Goal: Information Seeking & Learning: Learn about a topic

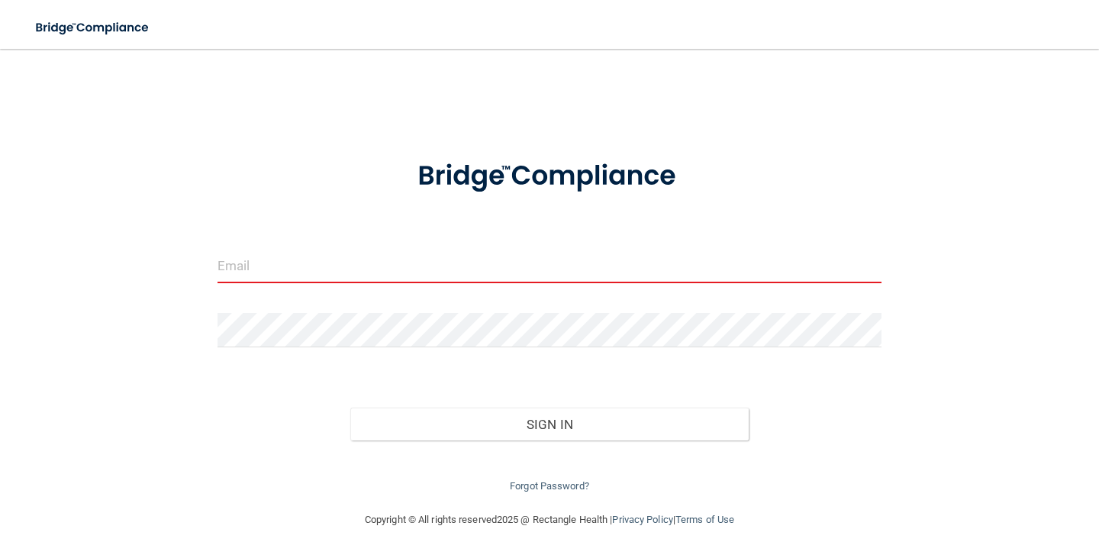
type input "[EMAIL_ADDRESS][DOMAIN_NAME]"
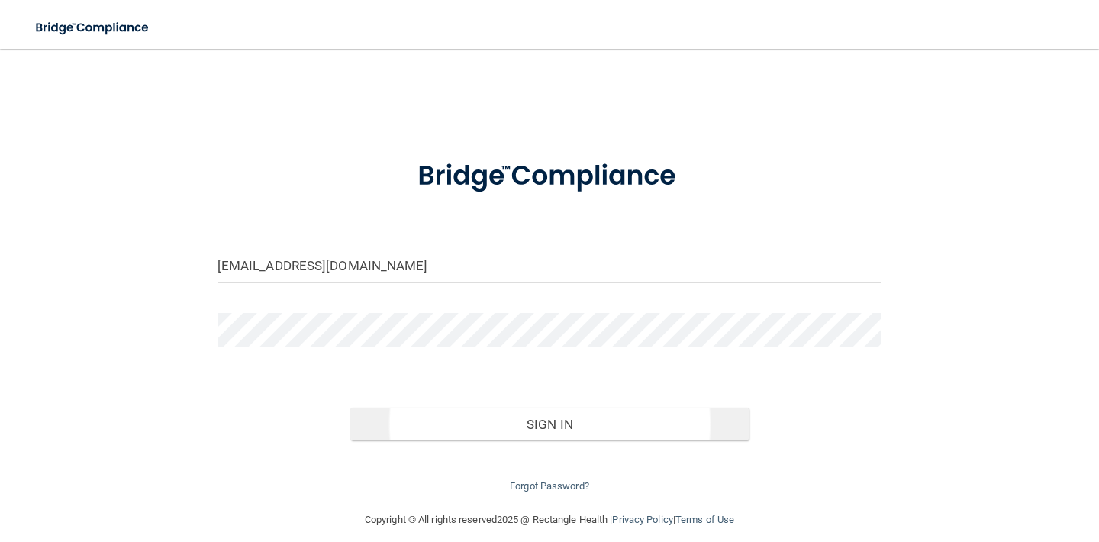
click at [545, 434] on button "Sign In" at bounding box center [549, 425] width 399 height 34
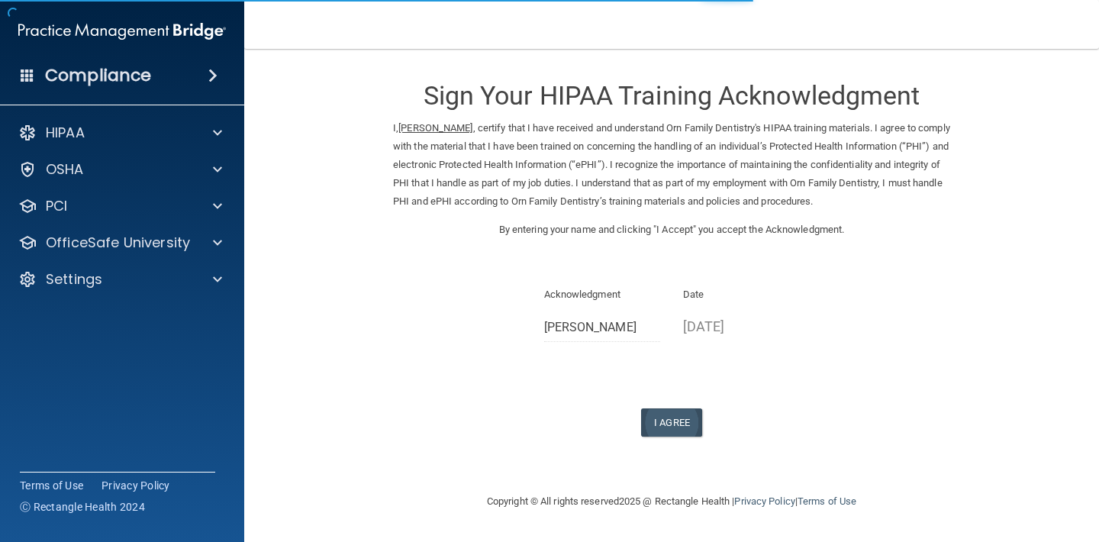
click at [672, 408] on button "I Agree" at bounding box center [671, 422] width 61 height 28
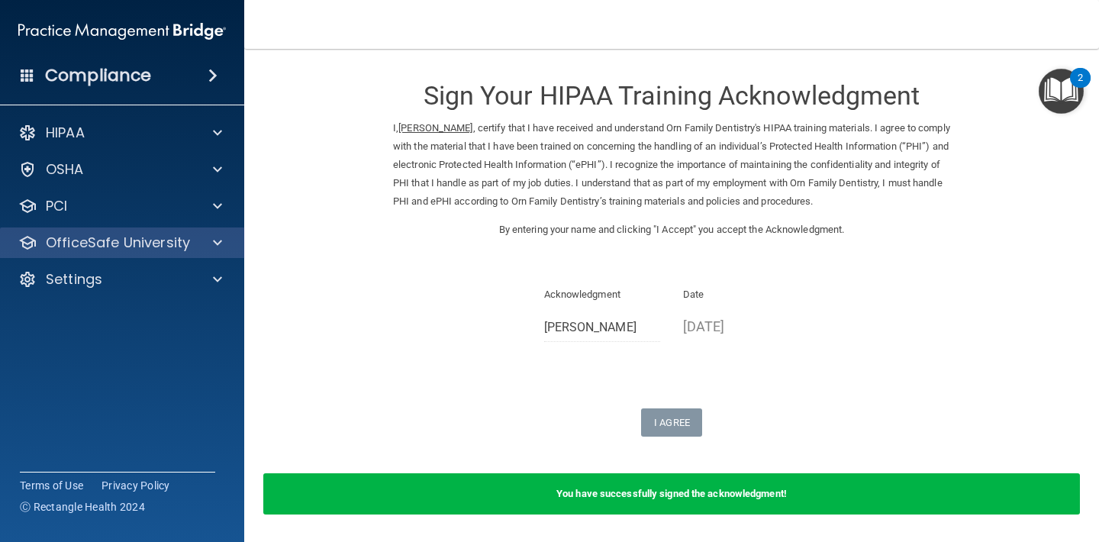
click at [140, 249] on p "OfficeSafe University" at bounding box center [118, 243] width 144 height 18
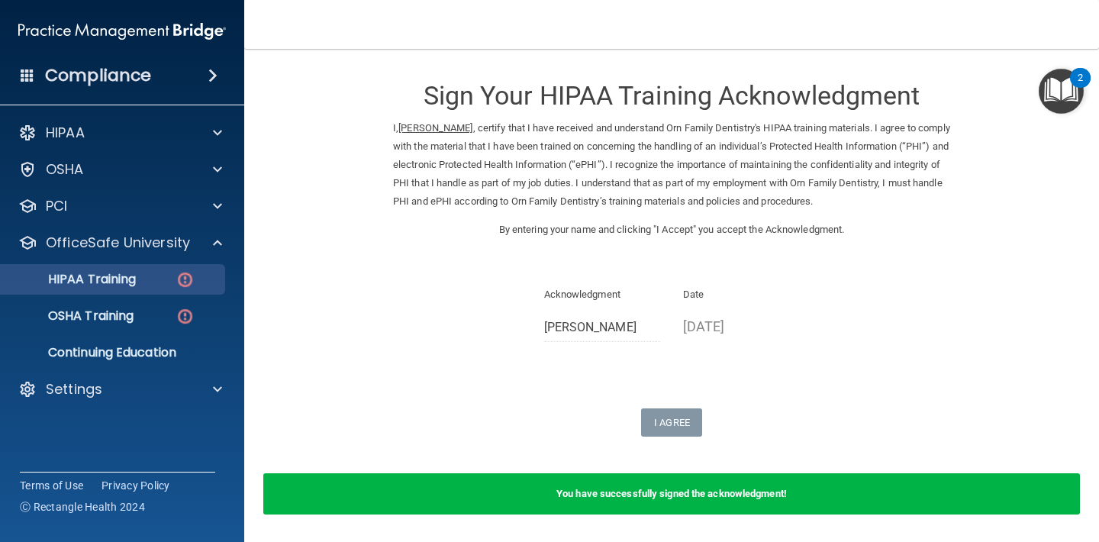
click at [161, 286] on div "HIPAA Training" at bounding box center [114, 279] width 208 height 15
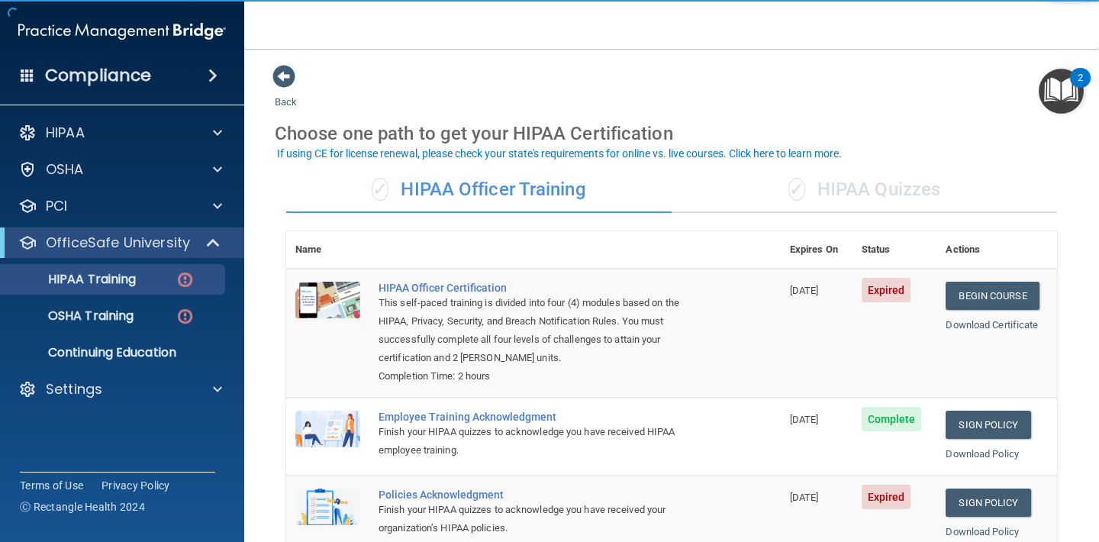
click at [816, 191] on div "✓ HIPAA Quizzes" at bounding box center [865, 190] width 386 height 46
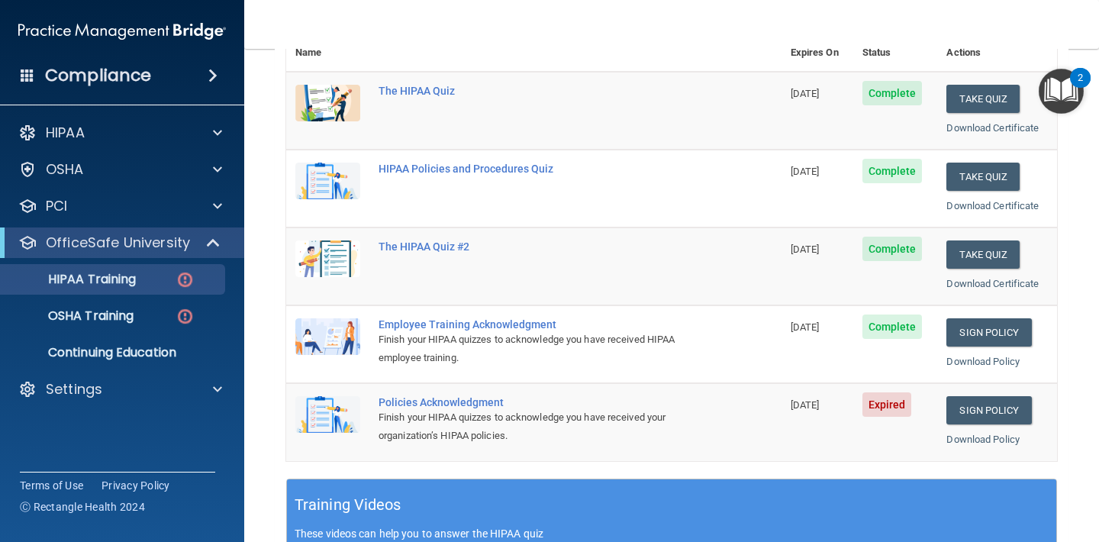
scroll to position [214, 0]
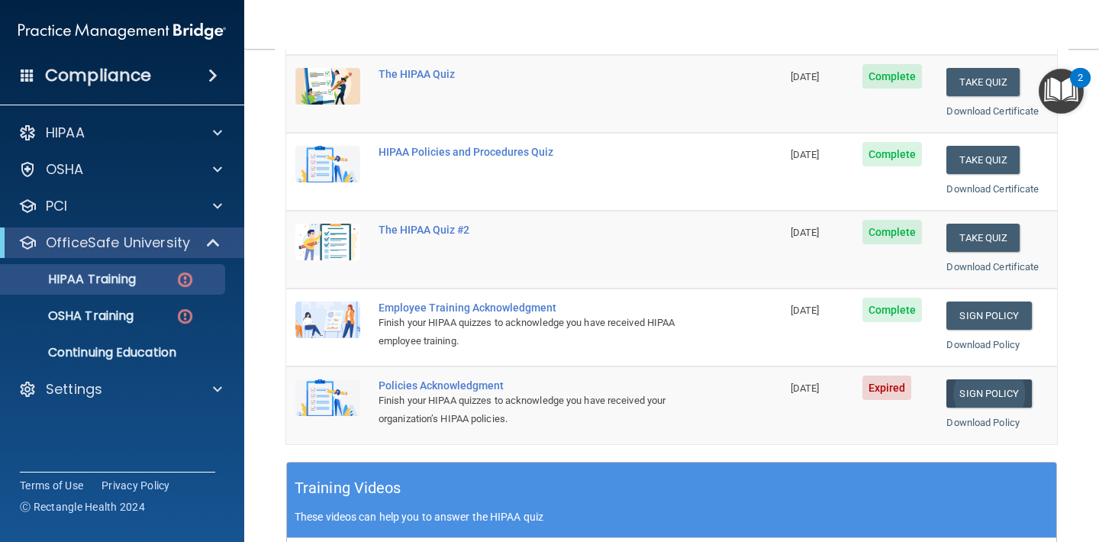
click at [999, 389] on link "Sign Policy" at bounding box center [989, 393] width 85 height 28
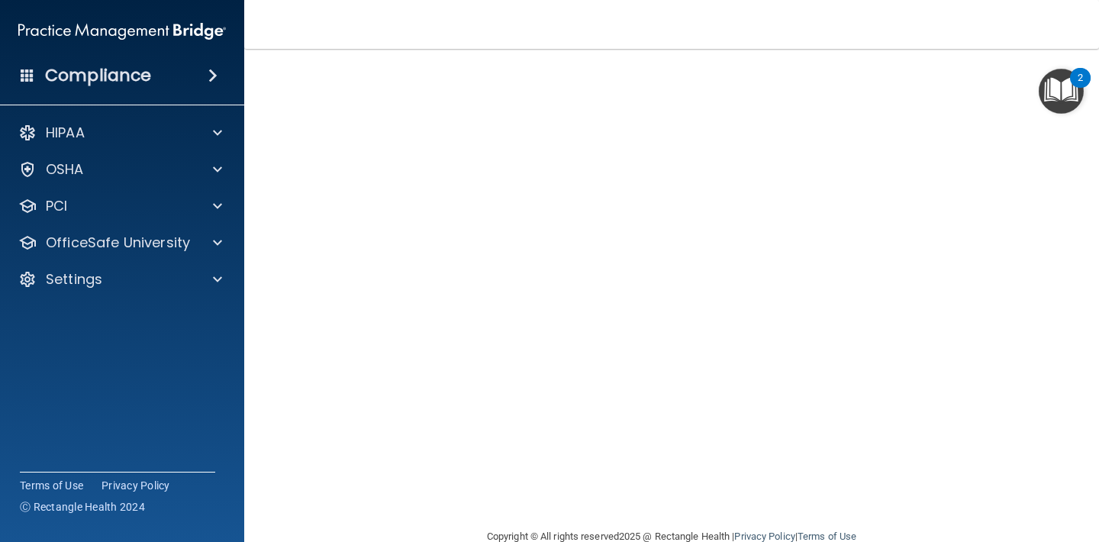
scroll to position [81, 0]
click at [156, 170] on div "OSHA" at bounding box center [101, 169] width 189 height 18
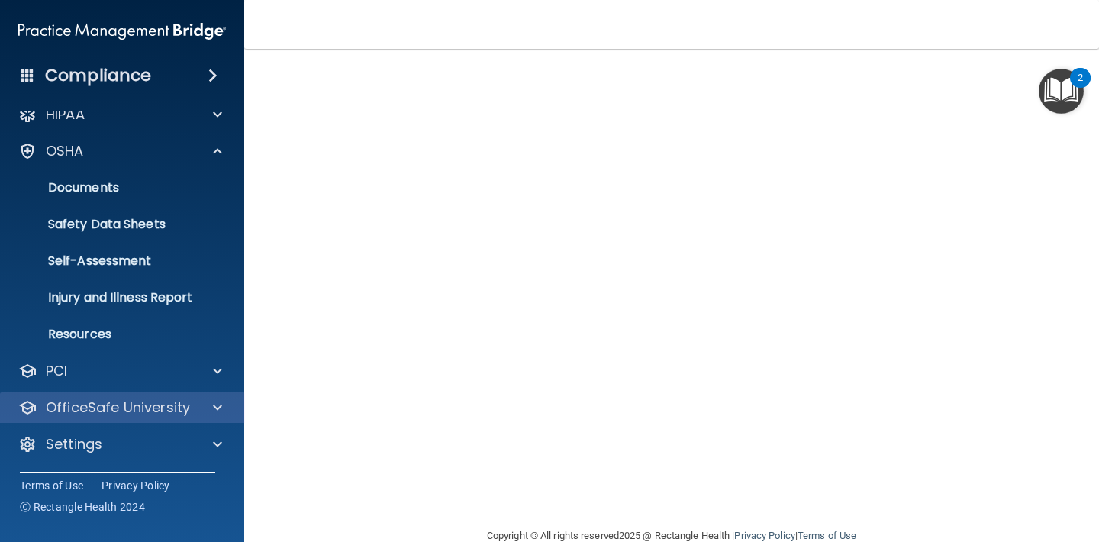
scroll to position [18, 0]
click at [123, 404] on p "OfficeSafe University" at bounding box center [118, 408] width 144 height 18
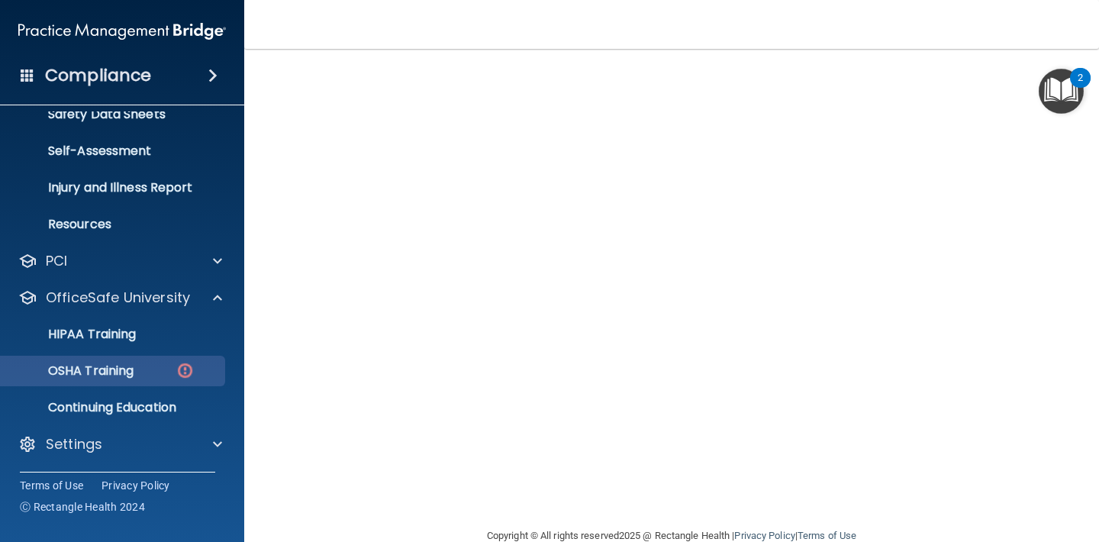
scroll to position [128, 0]
click at [134, 366] on p "OSHA Training" at bounding box center [72, 370] width 124 height 15
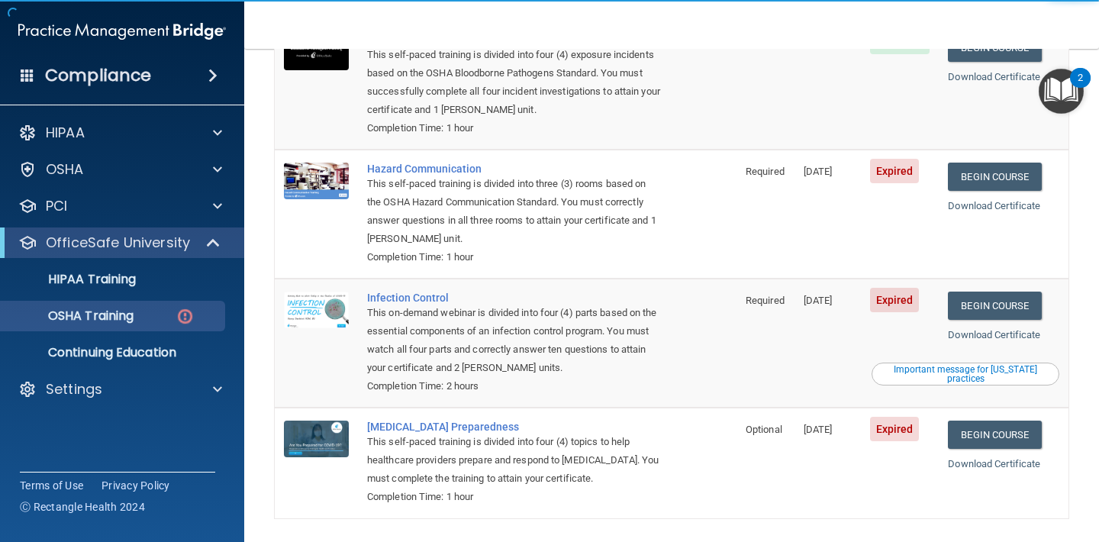
scroll to position [213, 0]
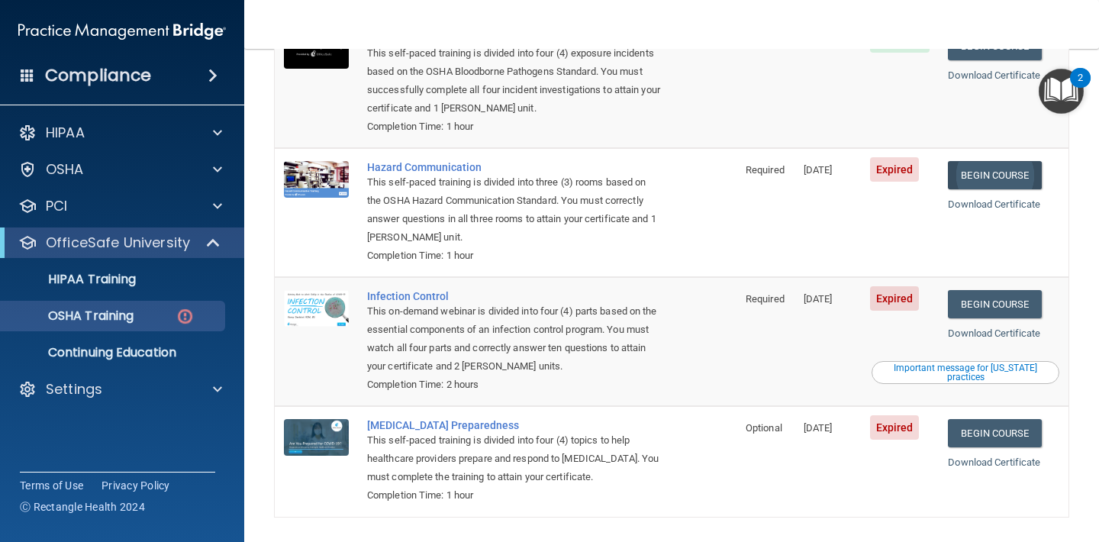
click at [1005, 161] on link "Begin Course" at bounding box center [994, 175] width 93 height 28
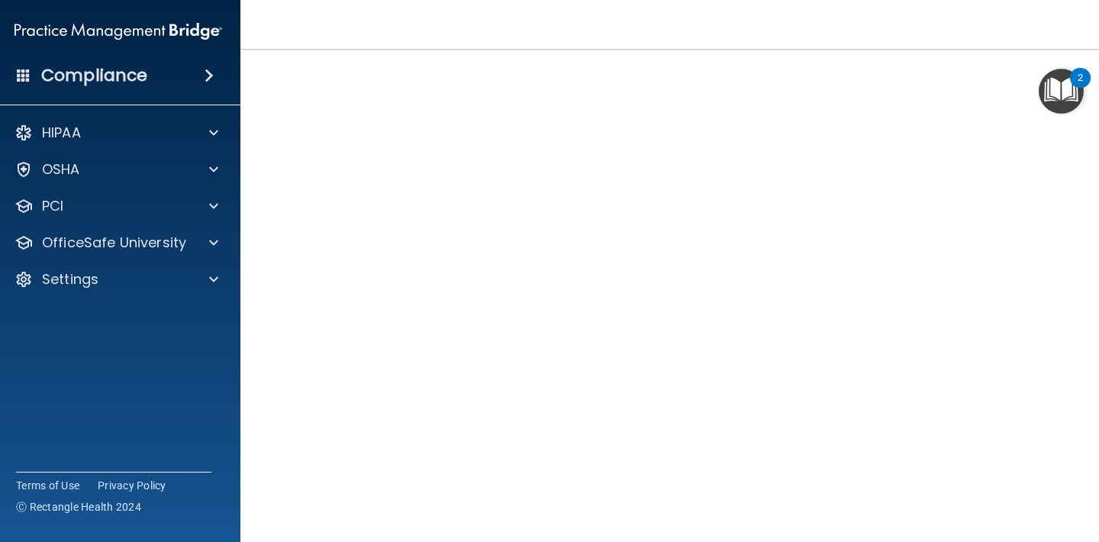
scroll to position [102, 0]
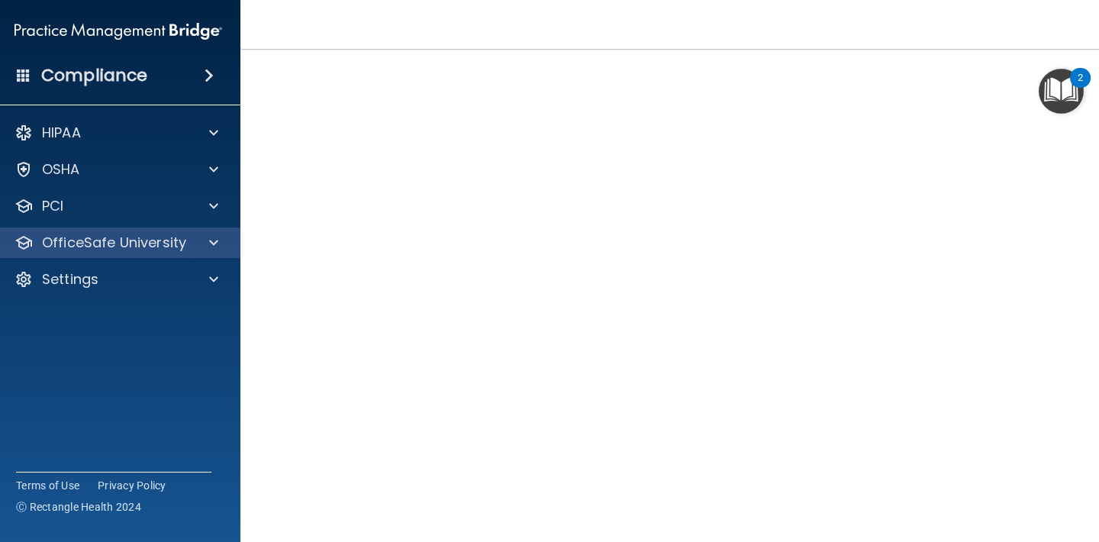
click at [135, 236] on p "OfficeSafe University" at bounding box center [114, 243] width 144 height 18
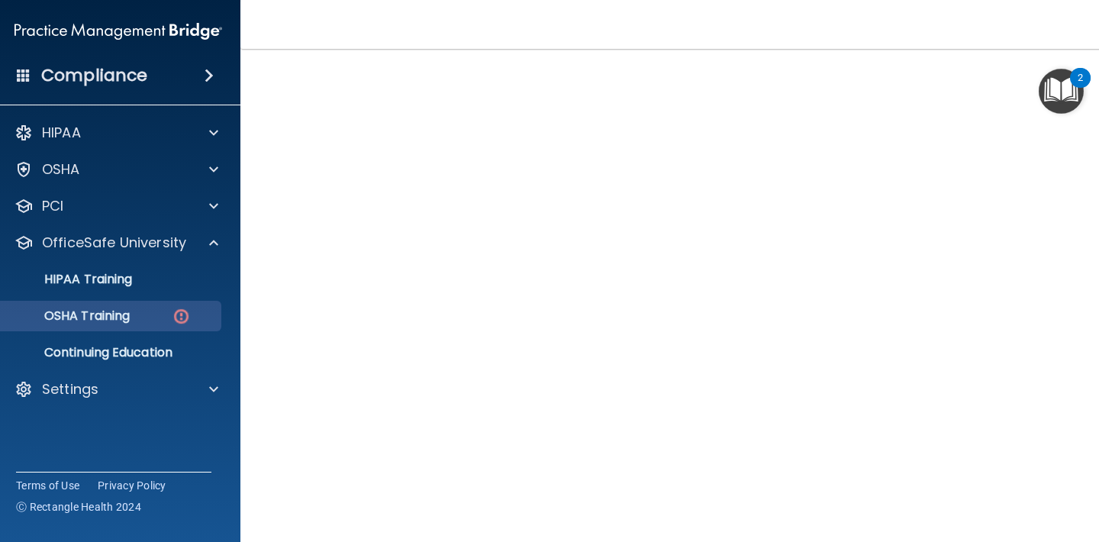
click at [130, 319] on p "OSHA Training" at bounding box center [68, 315] width 124 height 15
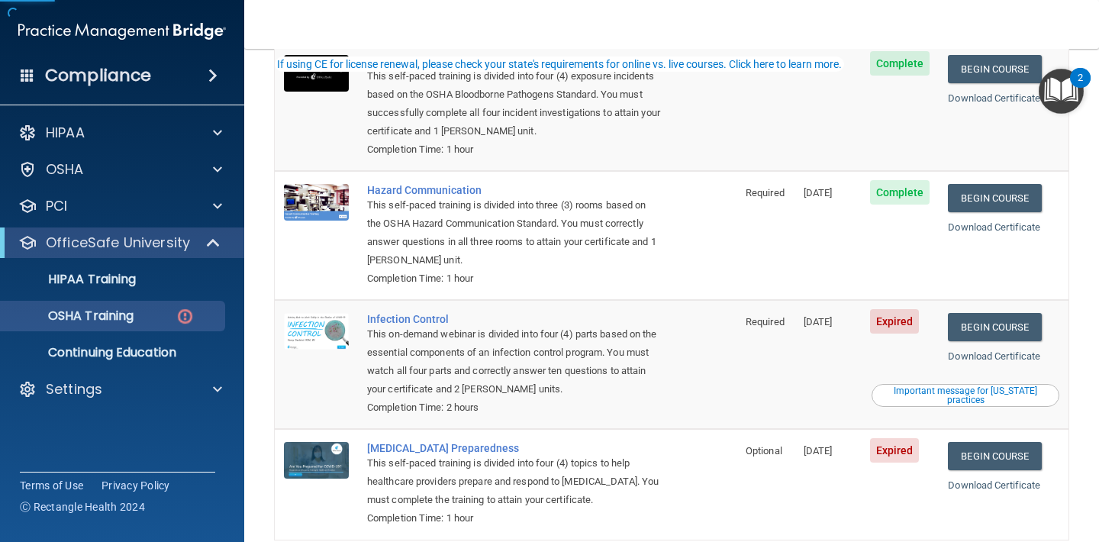
scroll to position [198, 0]
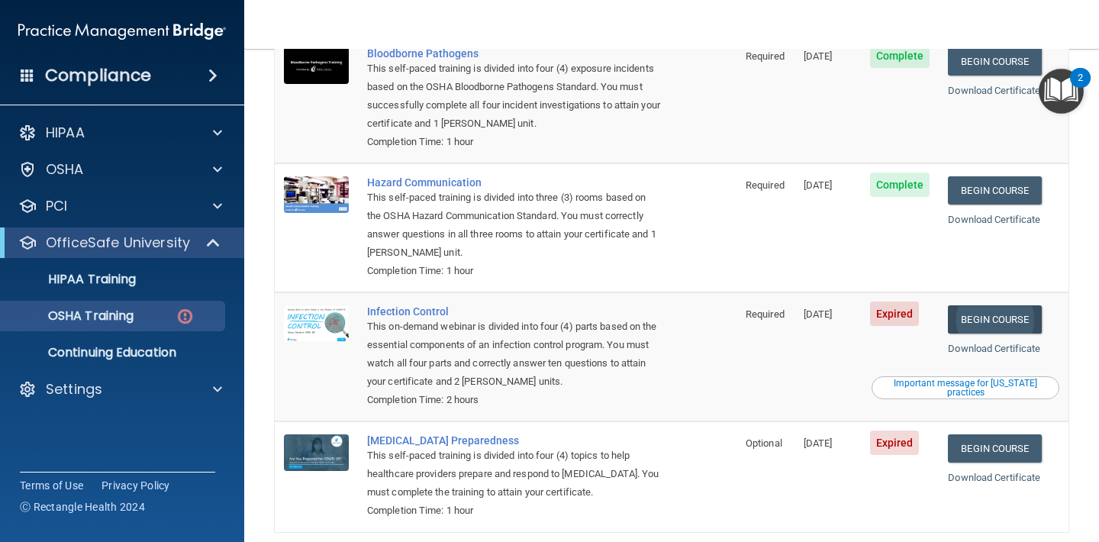
click at [1009, 305] on link "Begin Course" at bounding box center [994, 319] width 93 height 28
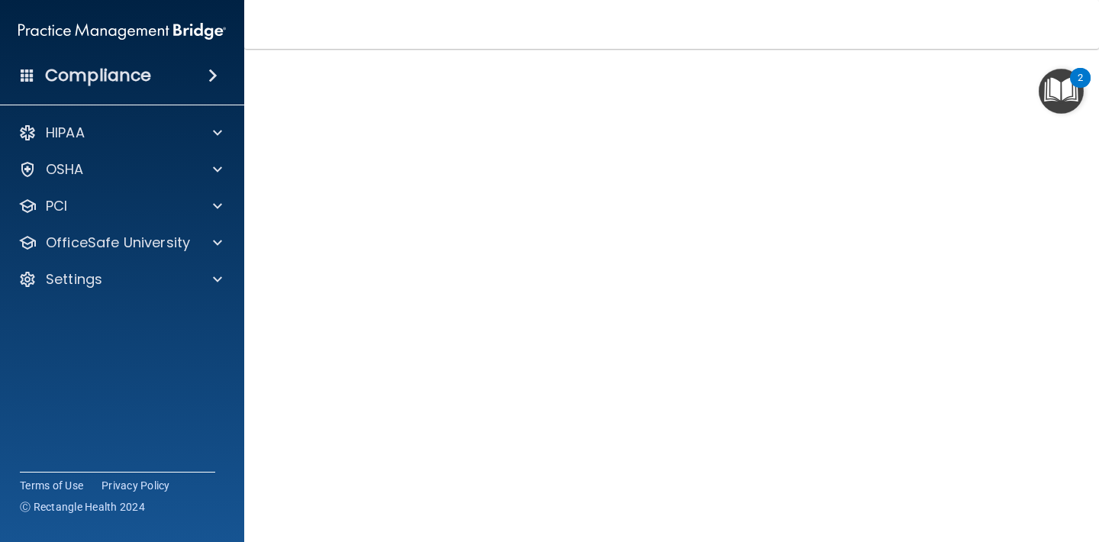
scroll to position [63, 0]
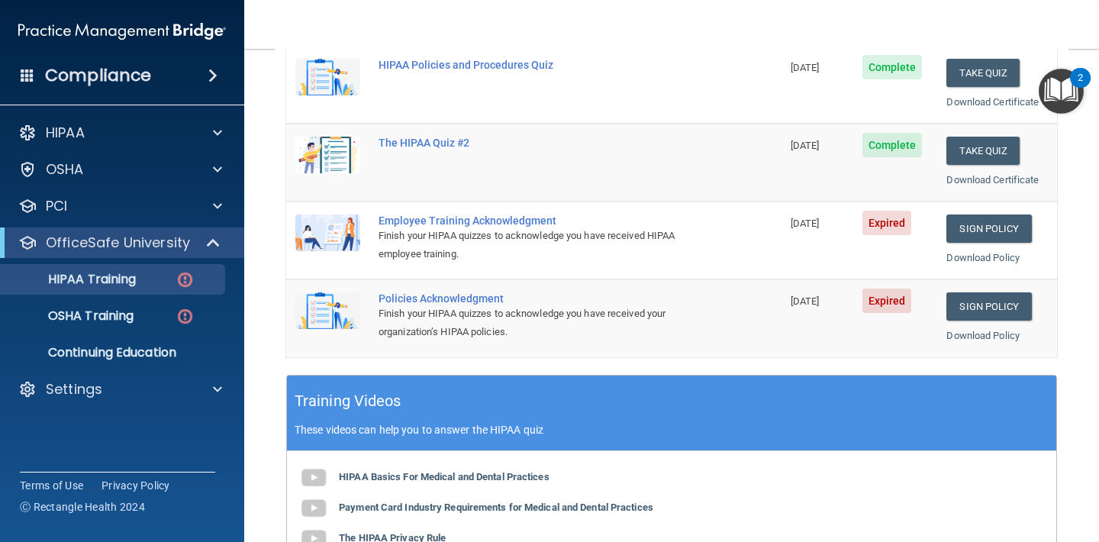
scroll to position [286, 0]
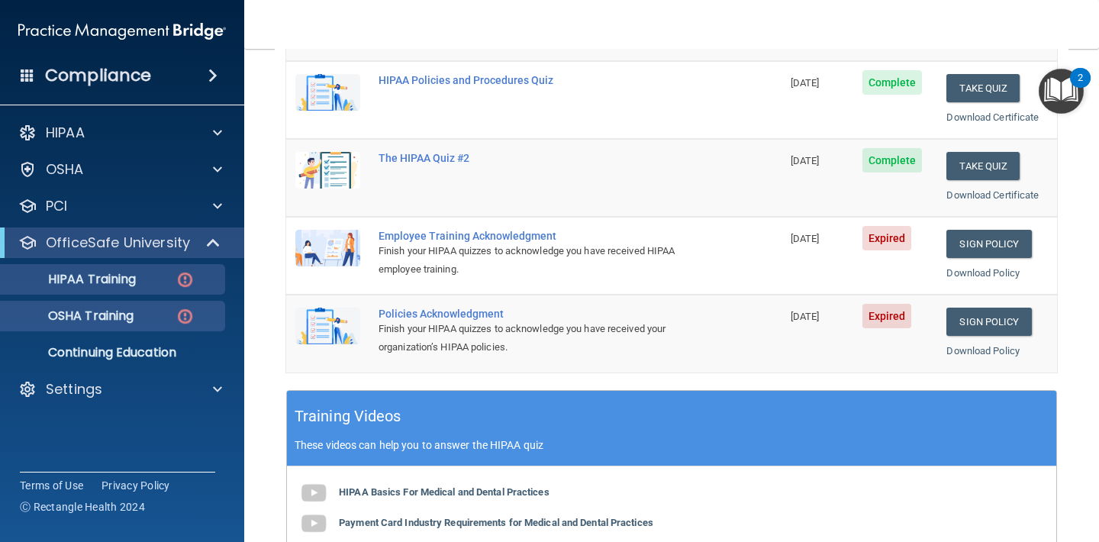
click at [140, 305] on link "OSHA Training" at bounding box center [105, 316] width 240 height 31
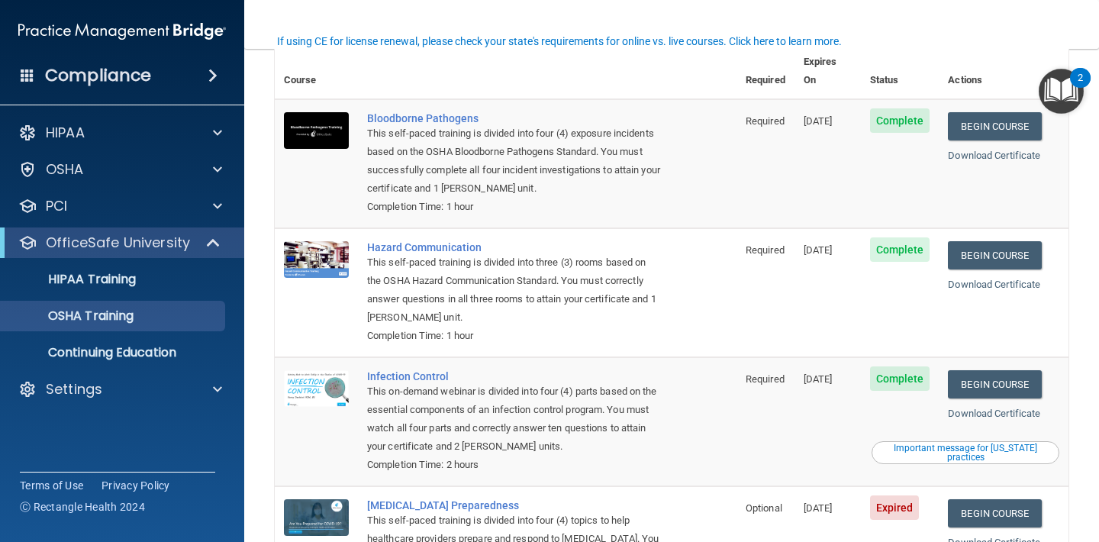
scroll to position [77, 0]
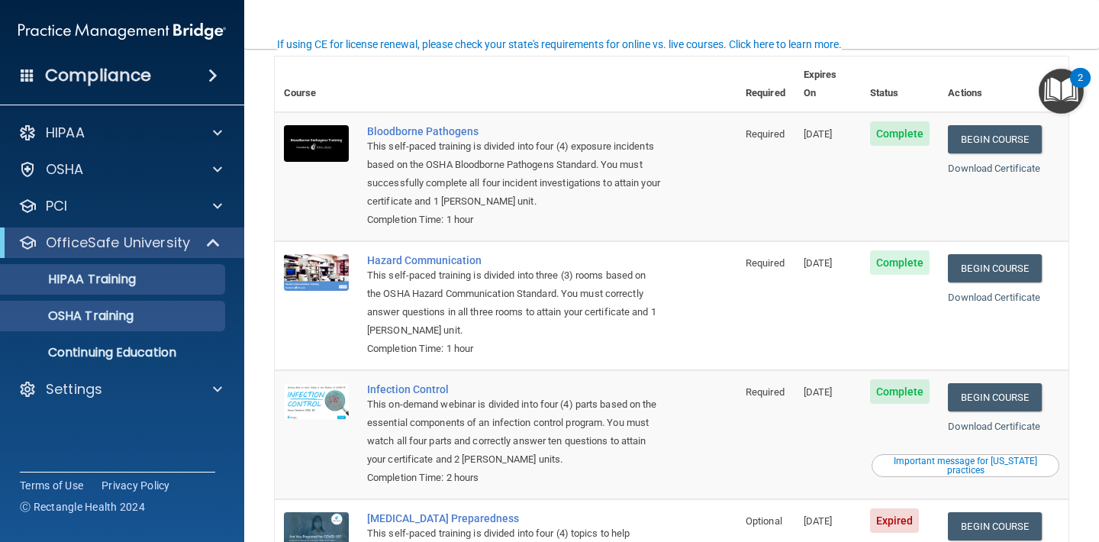
click at [201, 276] on div "HIPAA Training" at bounding box center [114, 279] width 208 height 15
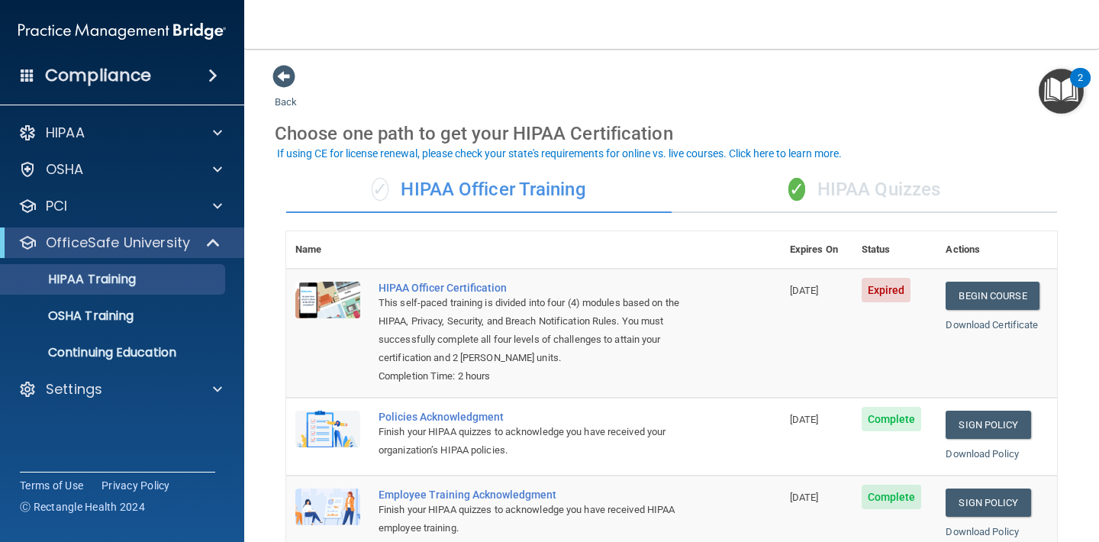
click at [804, 191] on span "✓" at bounding box center [797, 189] width 17 height 23
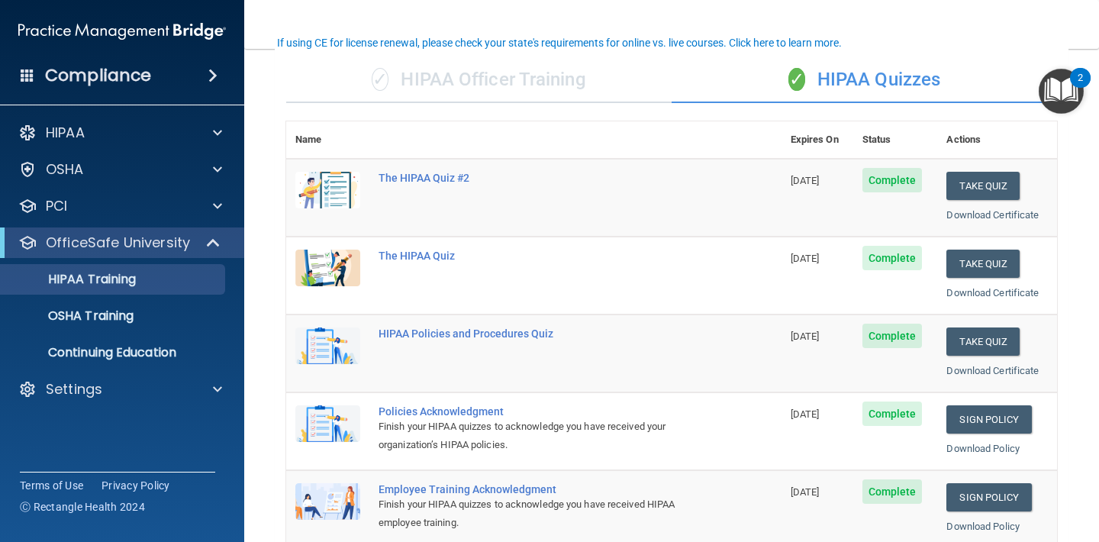
scroll to position [111, 0]
